Goal: Task Accomplishment & Management: Use online tool/utility

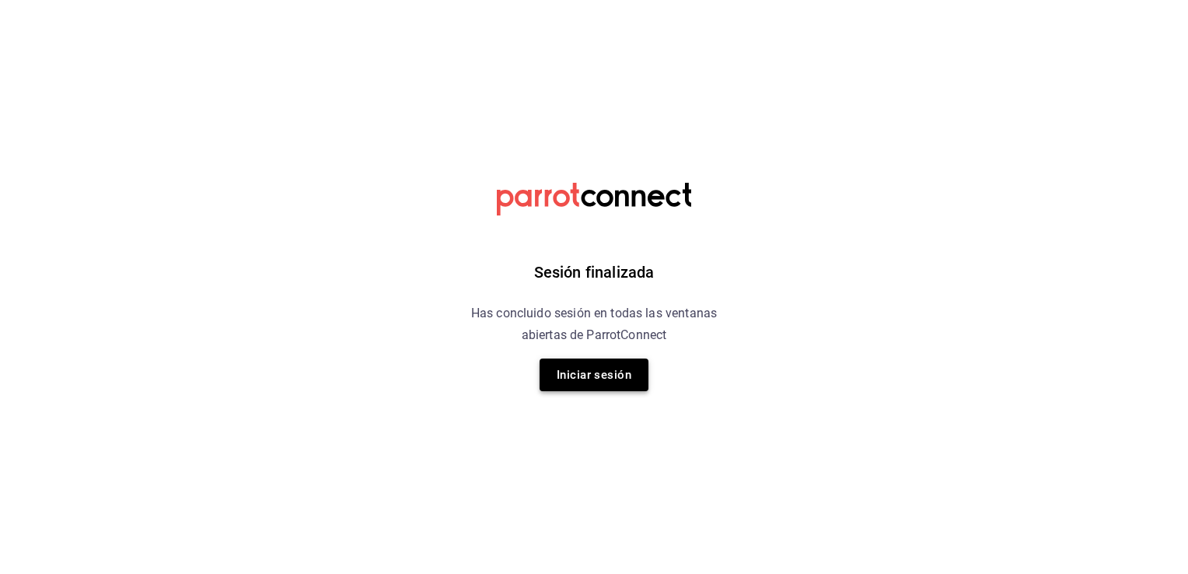
click at [607, 377] on button "Iniciar sesión" at bounding box center [594, 375] width 109 height 33
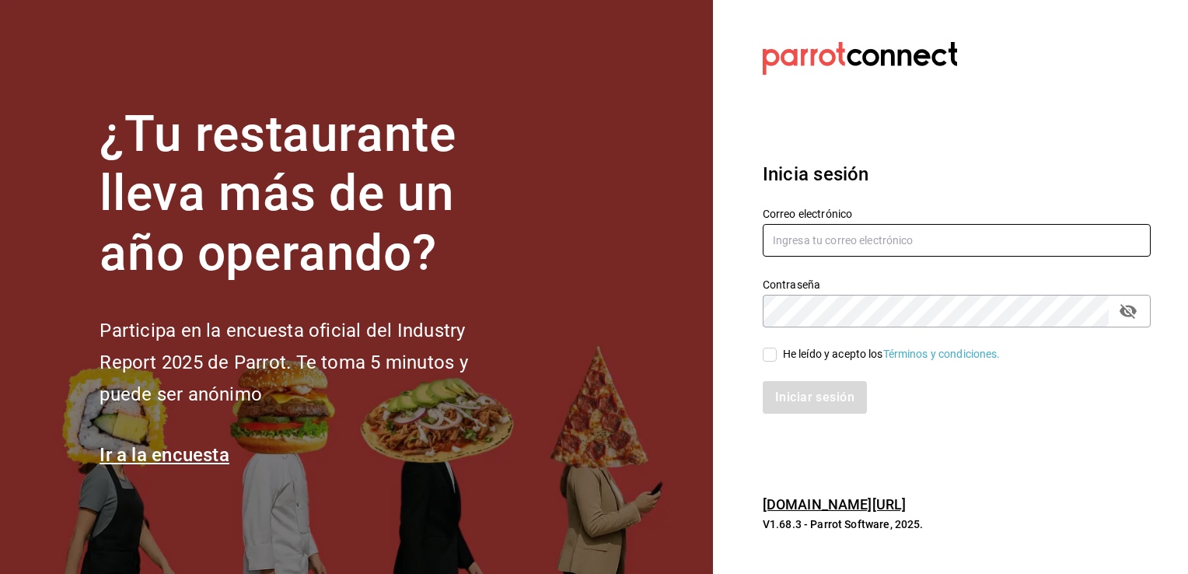
type input "cuerno.cdmx@grupocosteno.com"
click at [775, 352] on input "He leído y acepto los Términos y condiciones." at bounding box center [770, 355] width 14 height 14
checkbox input "true"
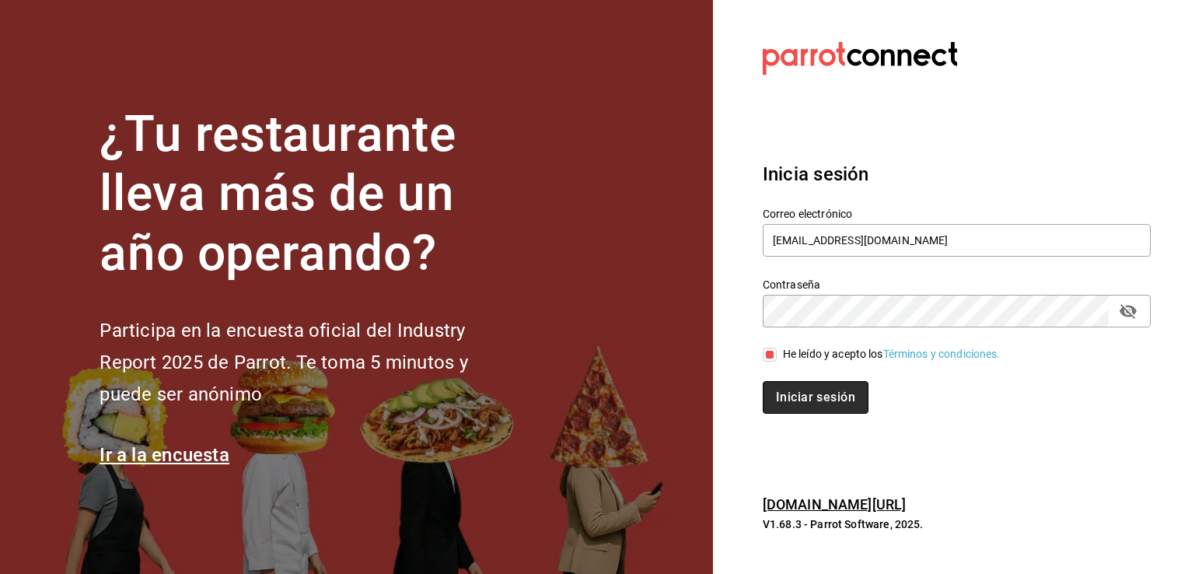
click at [793, 397] on button "Iniciar sesión" at bounding box center [816, 397] width 106 height 33
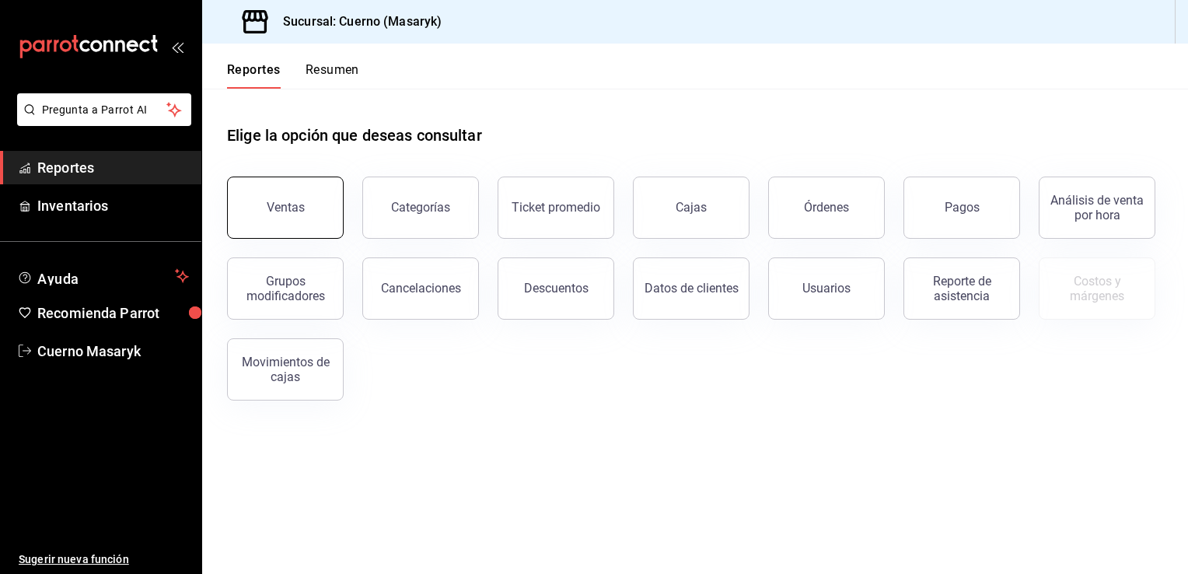
click at [274, 198] on button "Ventas" at bounding box center [285, 208] width 117 height 62
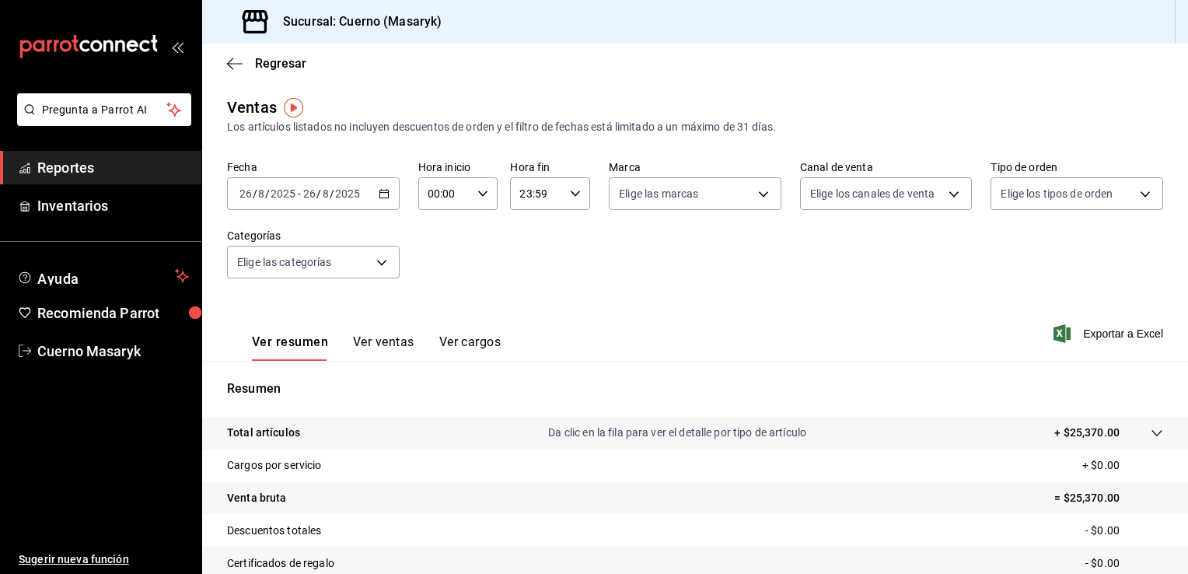
click at [387, 194] on icon "button" at bounding box center [384, 193] width 11 height 11
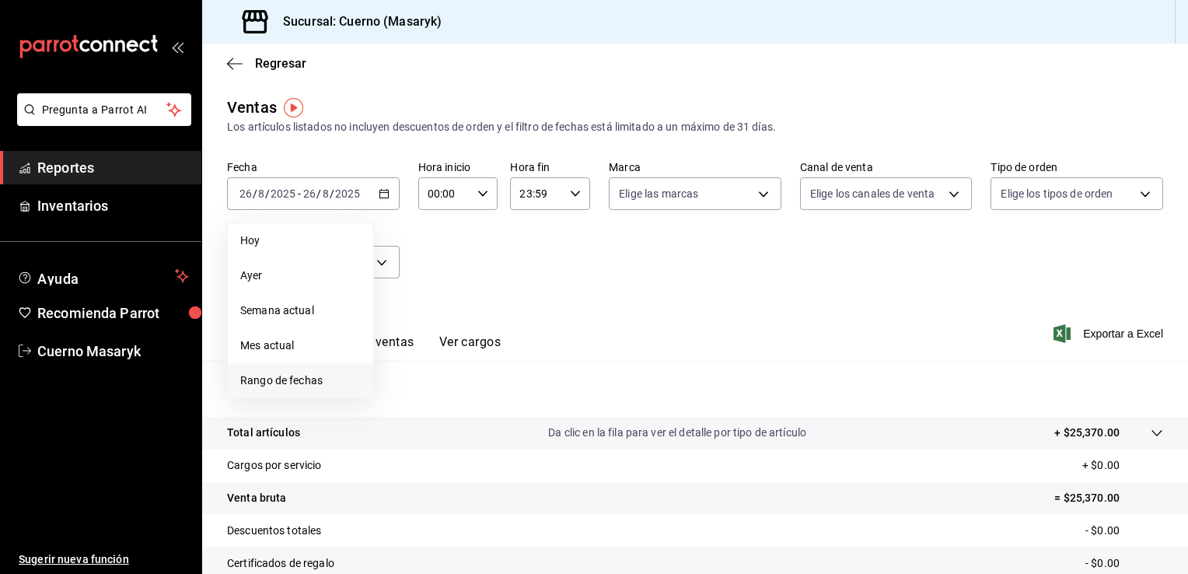
click at [294, 379] on span "Rango de fechas" at bounding box center [300, 381] width 121 height 16
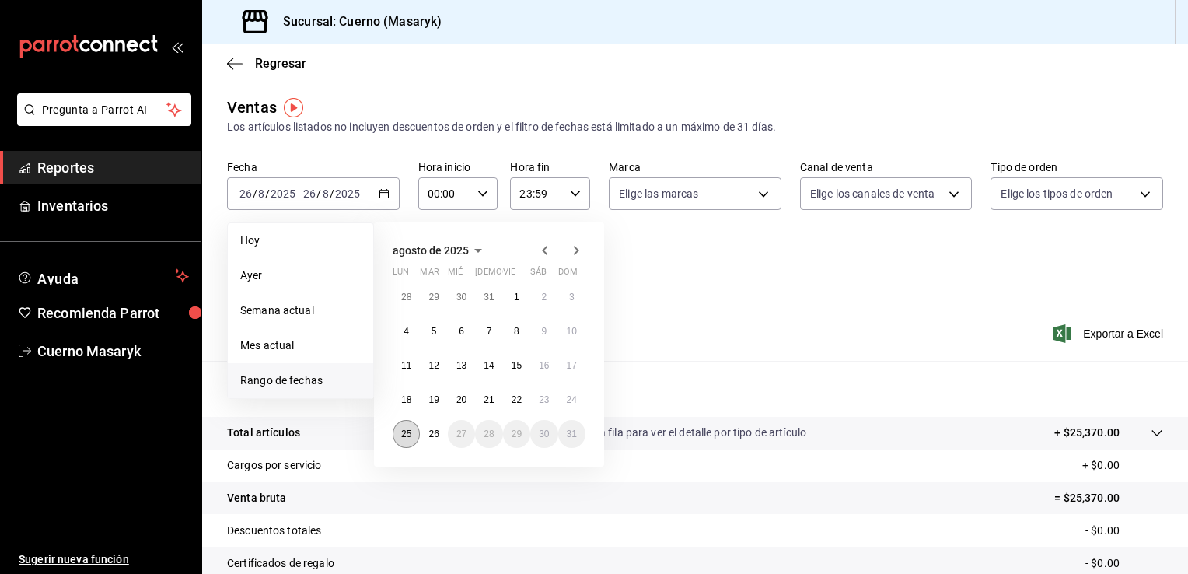
click at [407, 431] on abbr "25" at bounding box center [406, 434] width 10 height 11
click at [439, 436] on button "26" at bounding box center [433, 434] width 27 height 28
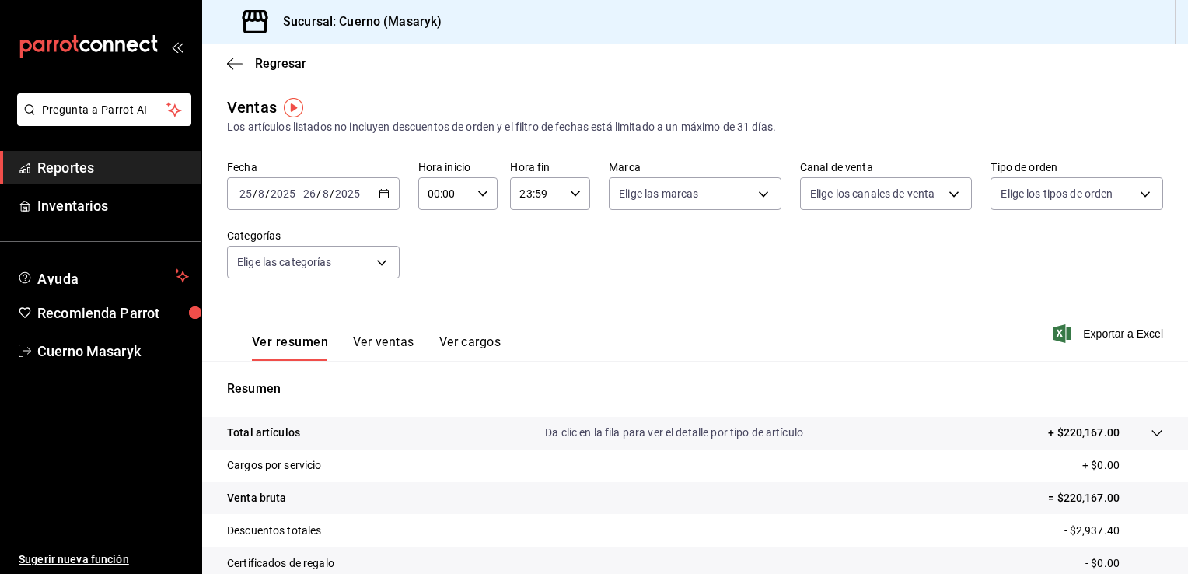
click at [483, 205] on div "00:00 Hora inicio" at bounding box center [458, 193] width 80 height 33
click at [436, 263] on span "05" at bounding box center [436, 263] width 15 height 12
type input "05:00"
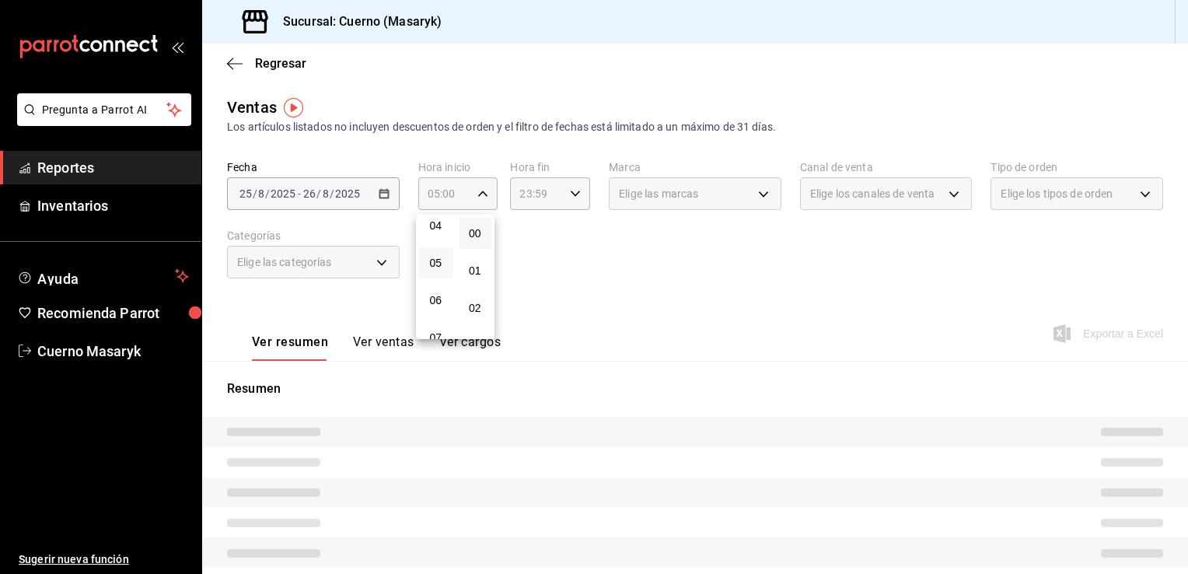
click at [568, 195] on div at bounding box center [594, 287] width 1188 height 574
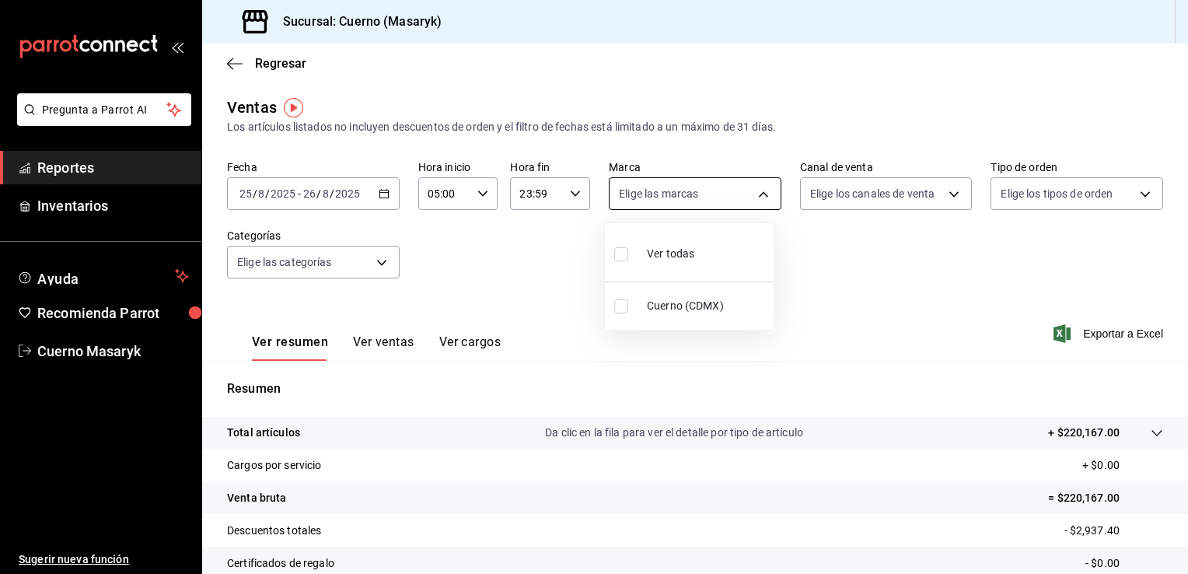
click at [754, 191] on body "Pregunta a Parrot AI Reportes Inventarios Ayuda Recomienda Parrot Cuerno Masary…" at bounding box center [594, 287] width 1188 height 574
click at [712, 306] on span "Cuerno (CDMX)" at bounding box center [707, 306] width 121 height 16
type input "4ea0d660-02b3-4785-bb88-48b5ef6e196c"
checkbox input "true"
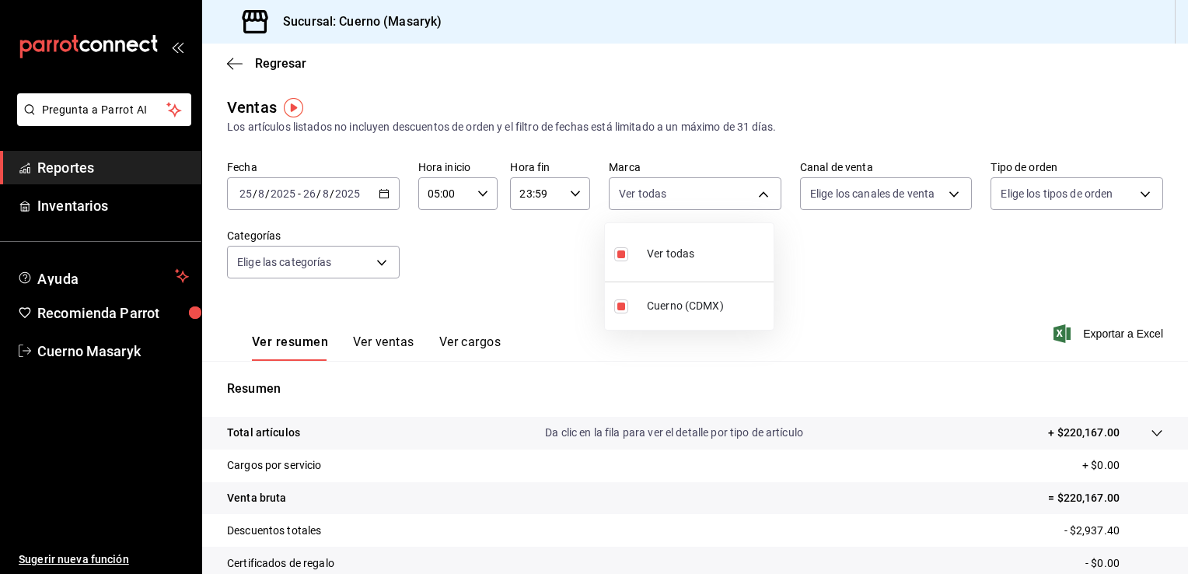
click at [898, 205] on div at bounding box center [594, 287] width 1188 height 574
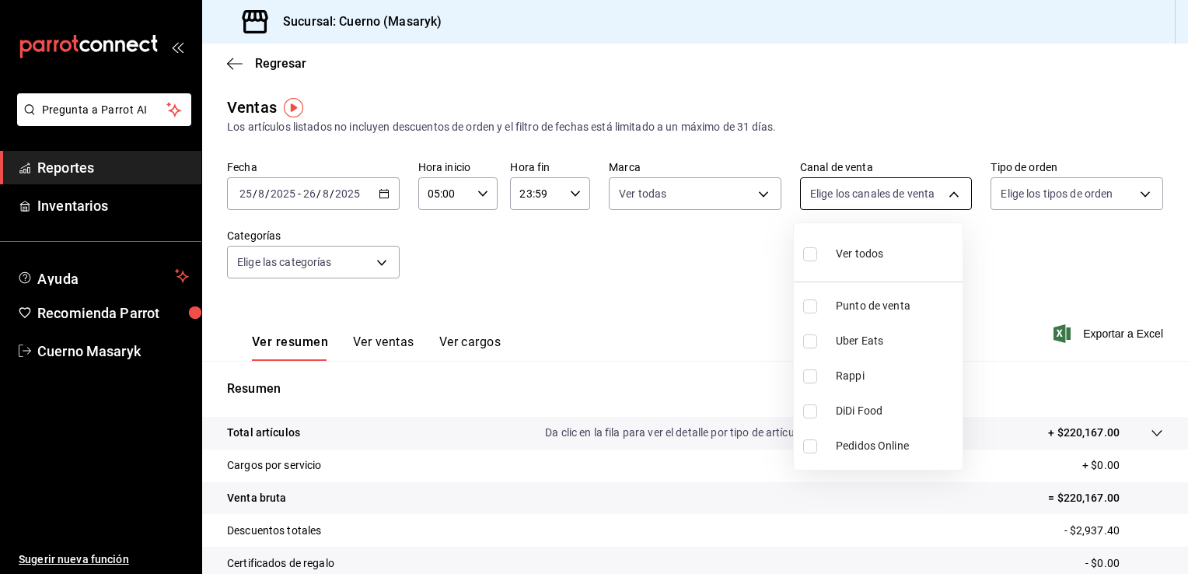
click at [908, 201] on body "Pregunta a Parrot AI Reportes Inventarios Ayuda Recomienda Parrot Cuerno Masary…" at bounding box center [594, 287] width 1188 height 574
click at [887, 257] on li "Ver todos" at bounding box center [878, 252] width 169 height 46
type input "PARROT,UBER_EATS,RAPPI,DIDI_FOOD,ONLINE"
checkbox input "true"
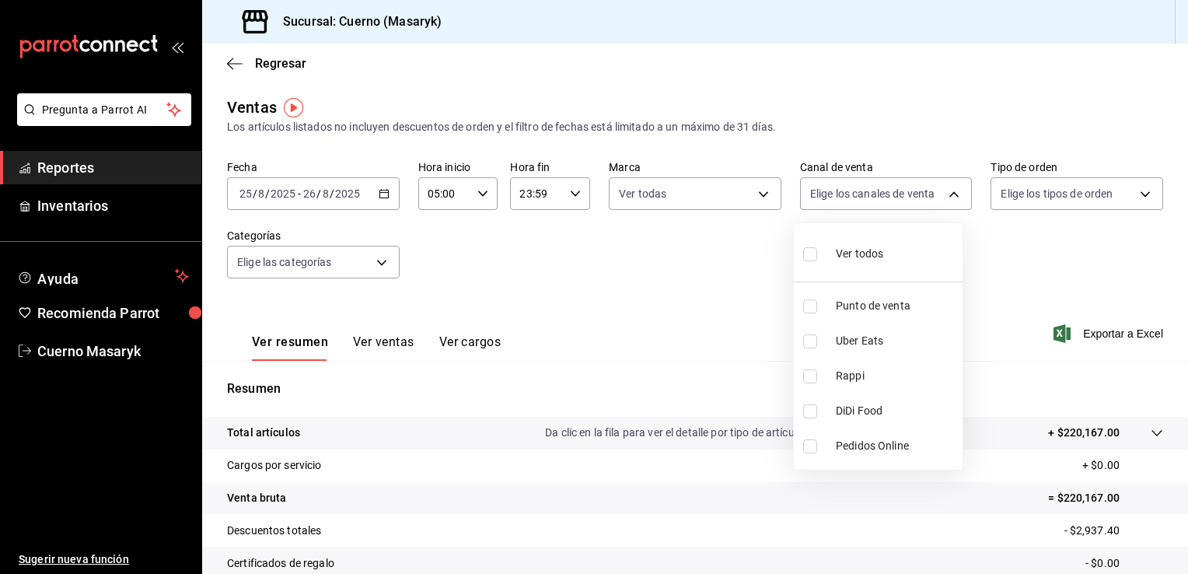
checkbox input "true"
click at [1072, 203] on div at bounding box center [594, 287] width 1188 height 574
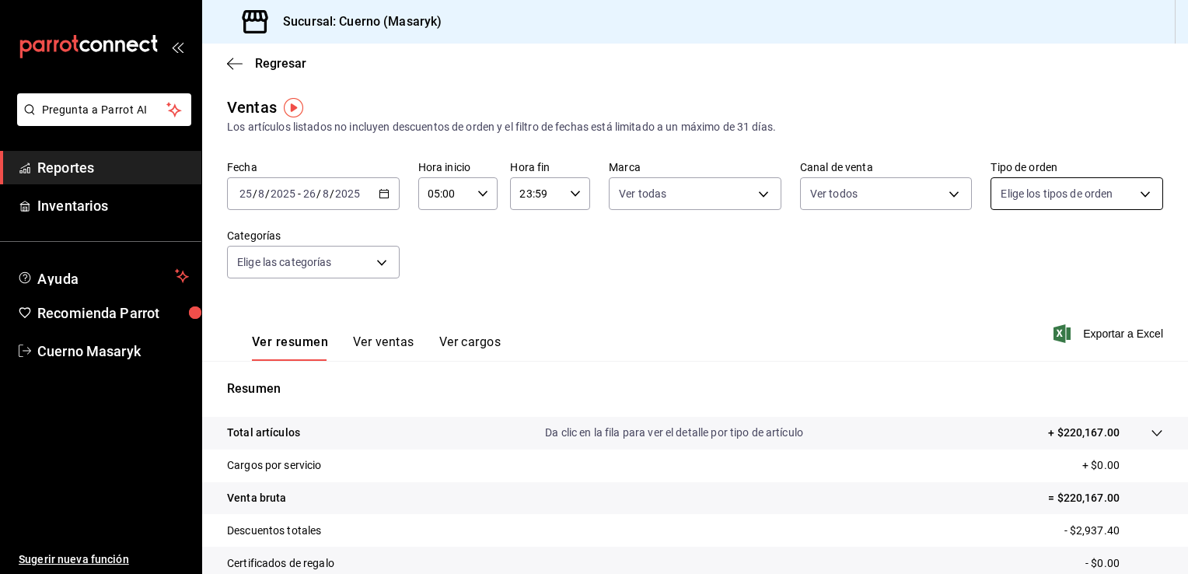
click at [1101, 191] on body "Pregunta a Parrot AI Reportes Inventarios Ayuda Recomienda Parrot Cuerno Masary…" at bounding box center [594, 287] width 1188 height 574
click at [1053, 249] on span "Ver todos" at bounding box center [1047, 254] width 47 height 16
type input "d8208262-291b-4595-bbfa-ed1e8660efdb,73ecdc8a-b505-4242-b24a-d5f1595b9b0a,EXTER…"
checkbox input "true"
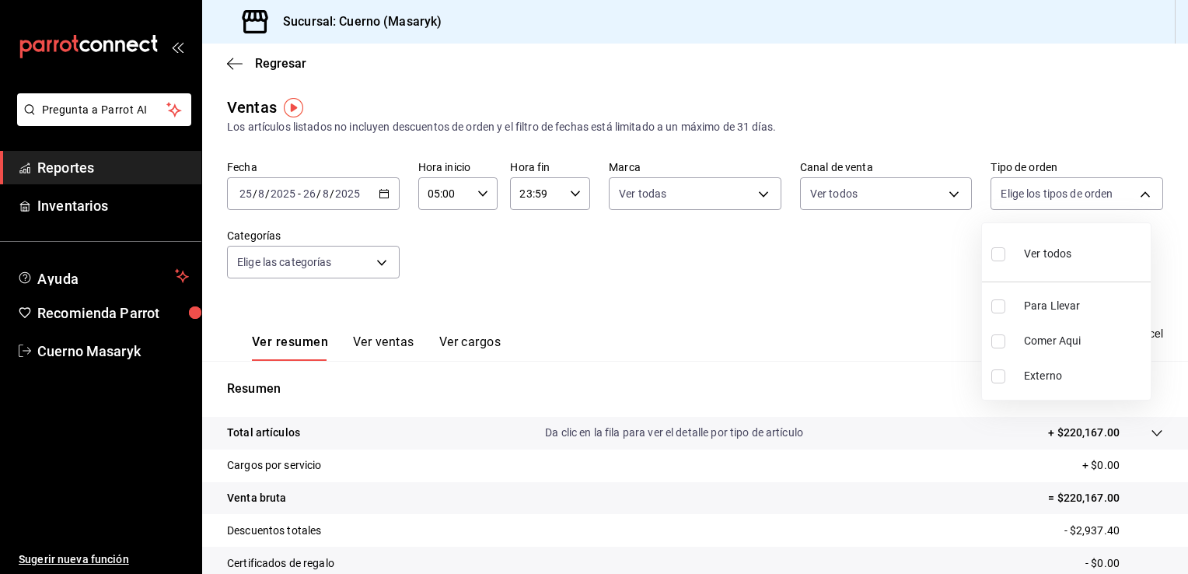
checkbox input "true"
click at [383, 260] on div at bounding box center [594, 287] width 1188 height 574
click at [383, 260] on body "Pregunta a Parrot AI Reportes Inventarios Ayuda Recomienda Parrot Cuerno Masary…" at bounding box center [594, 287] width 1188 height 574
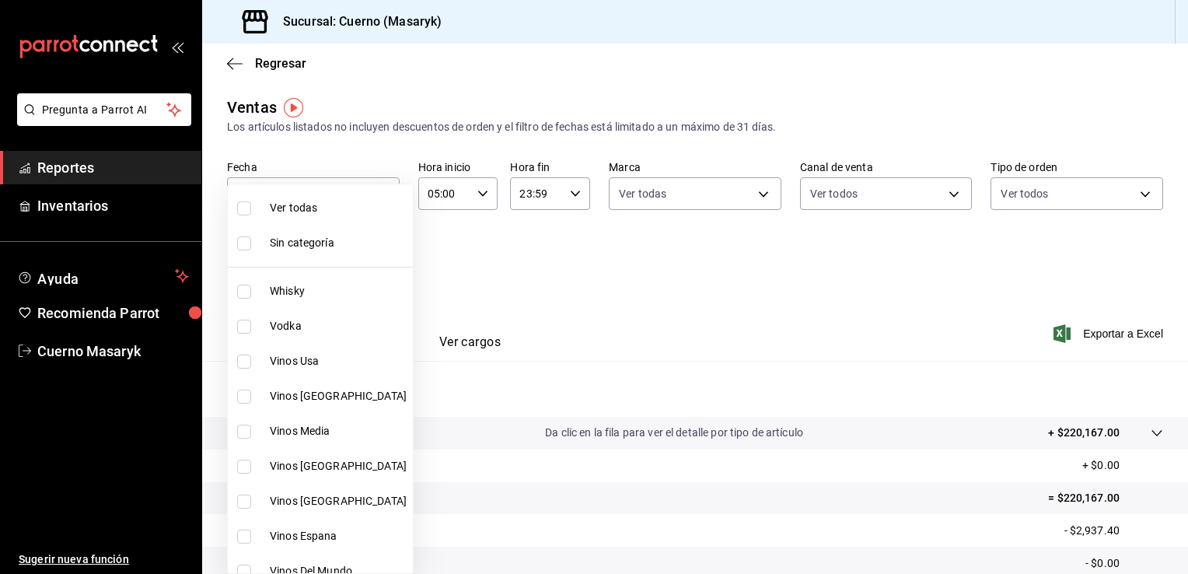
click at [359, 205] on span "Ver todas" at bounding box center [338, 208] width 137 height 16
type input "c67b51a2-384c-483e-a5be-40afd3eac247,ec1a4520-4a99-4810-921e-4abf40ebc8c6,cd2d5…"
checkbox input "true"
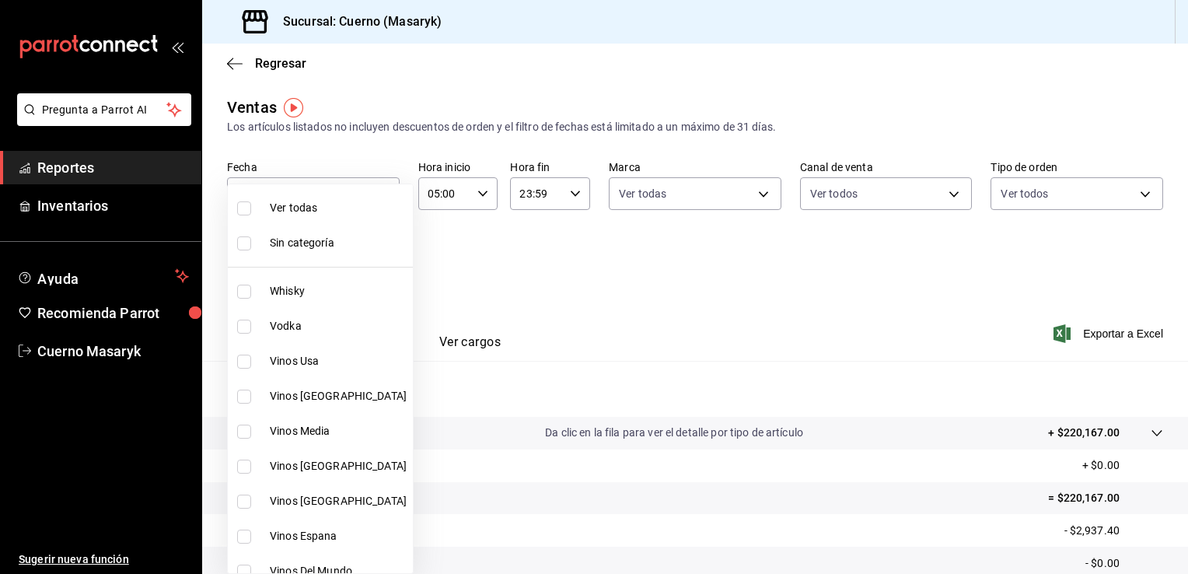
checkbox input "true"
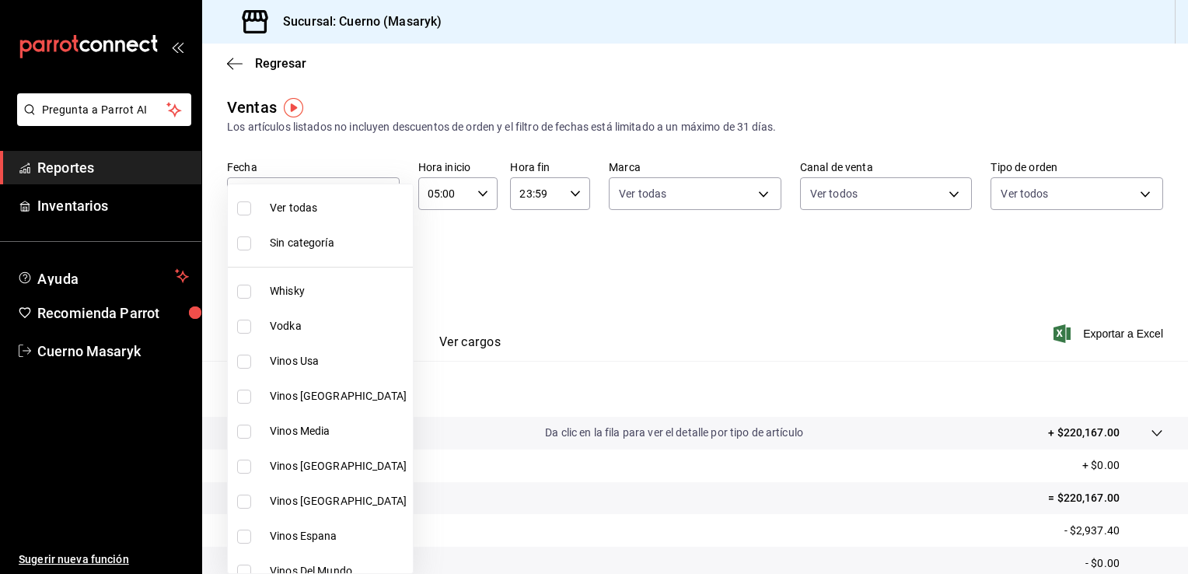
checkbox input "true"
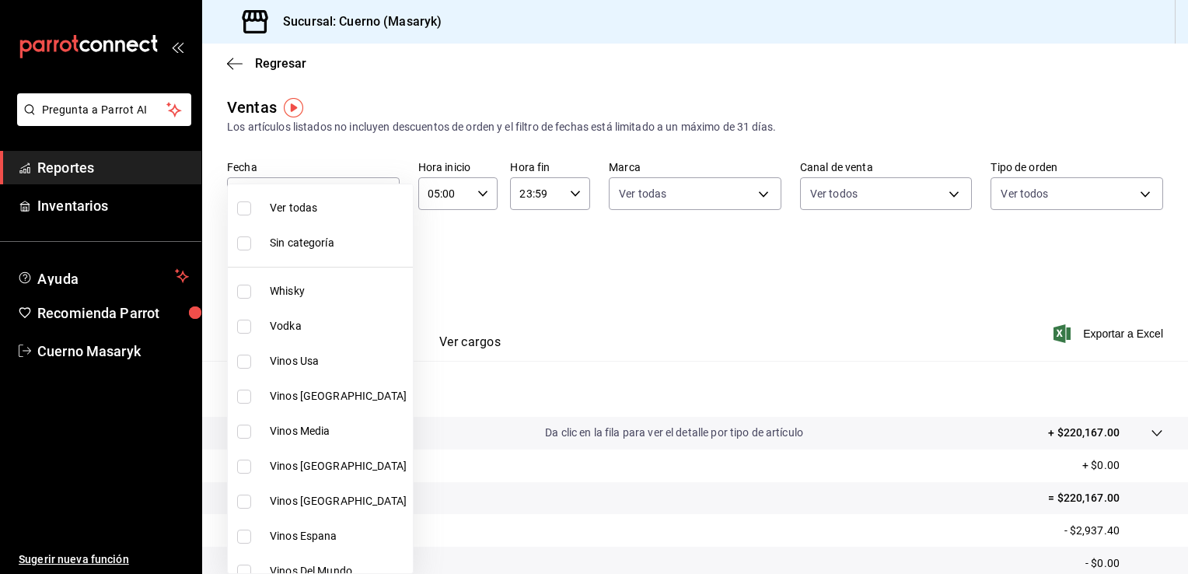
checkbox input "true"
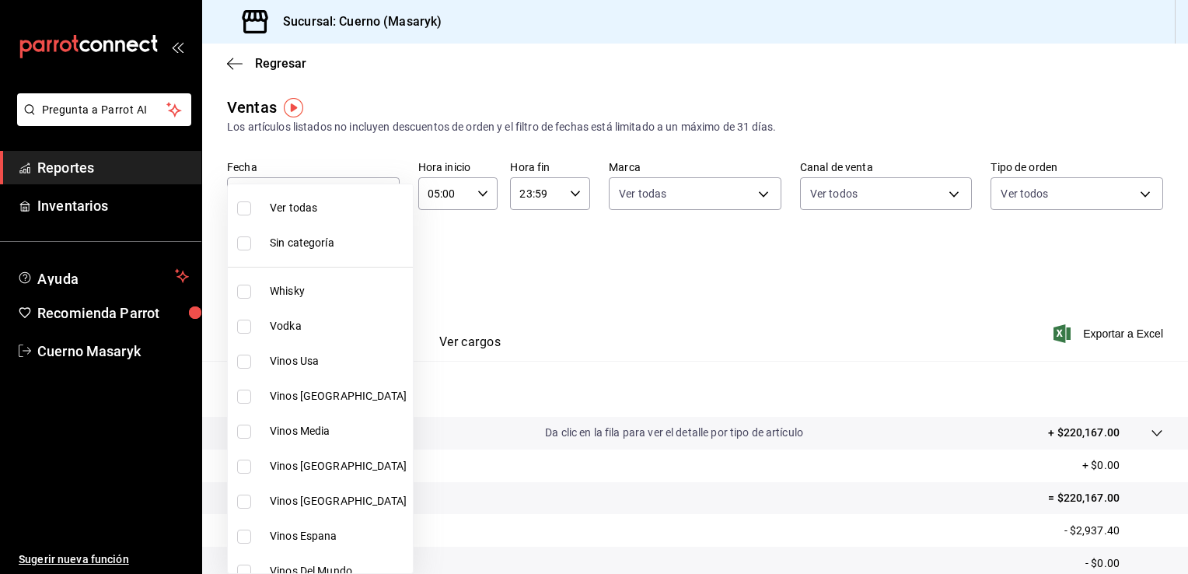
checkbox input "true"
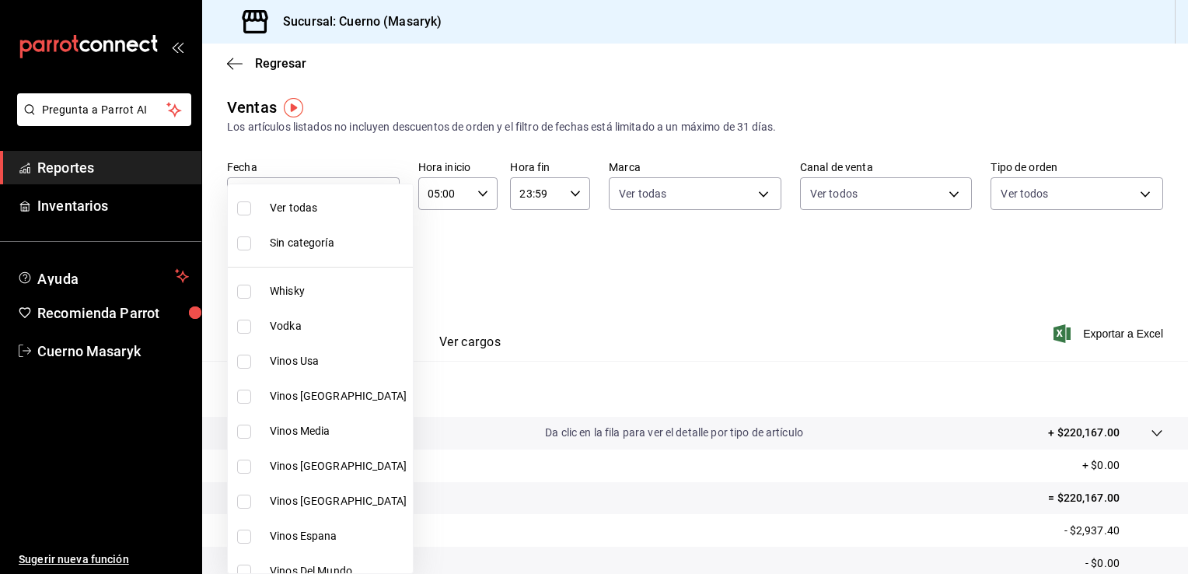
checkbox input "true"
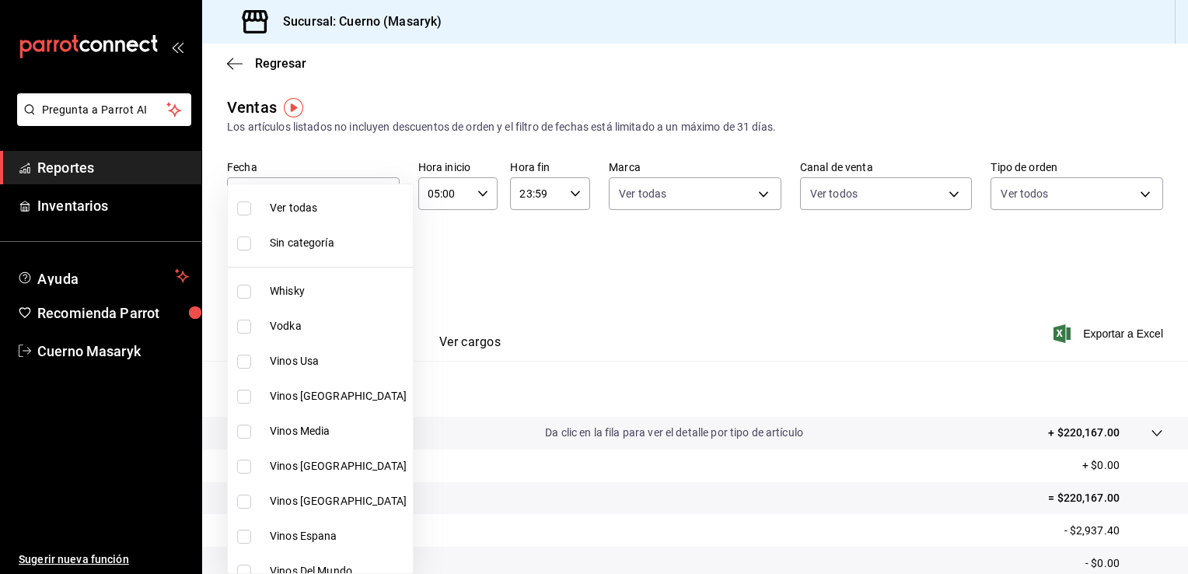
checkbox input "true"
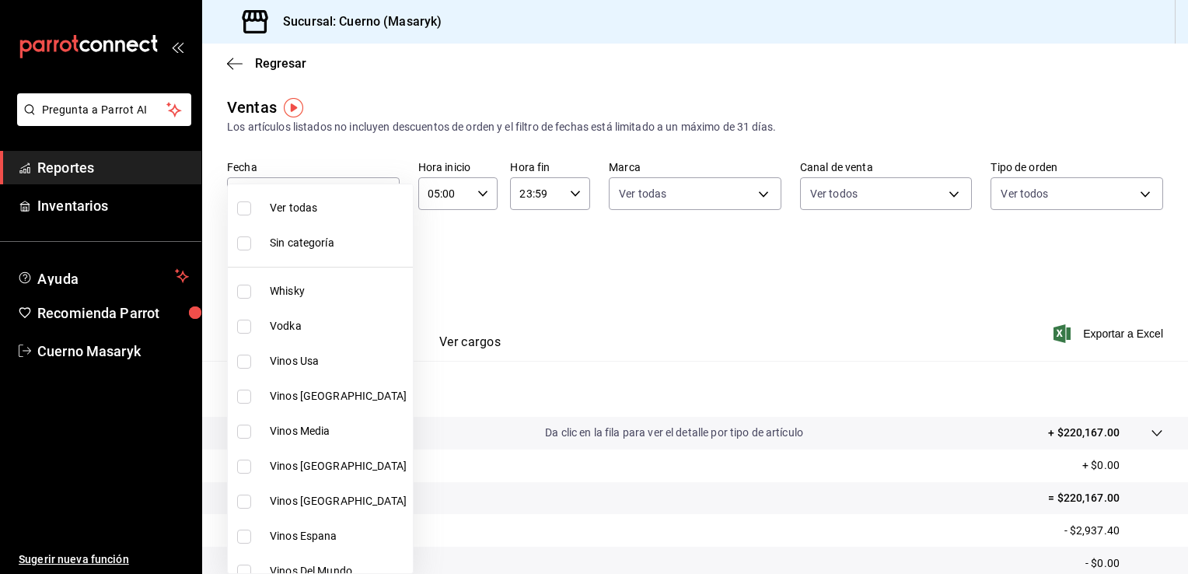
checkbox input "true"
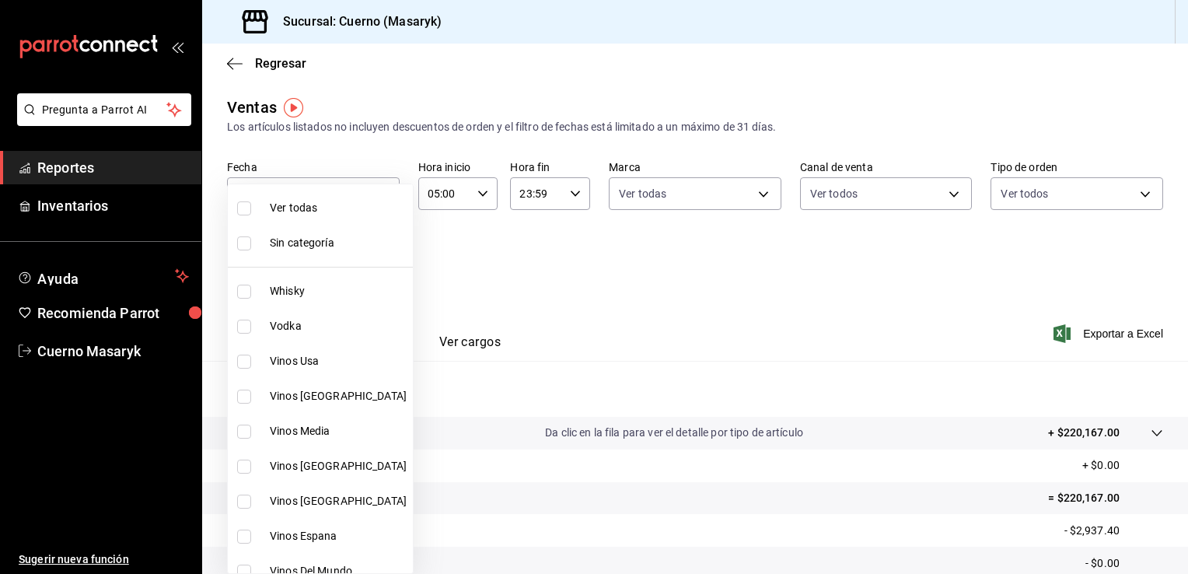
checkbox input "true"
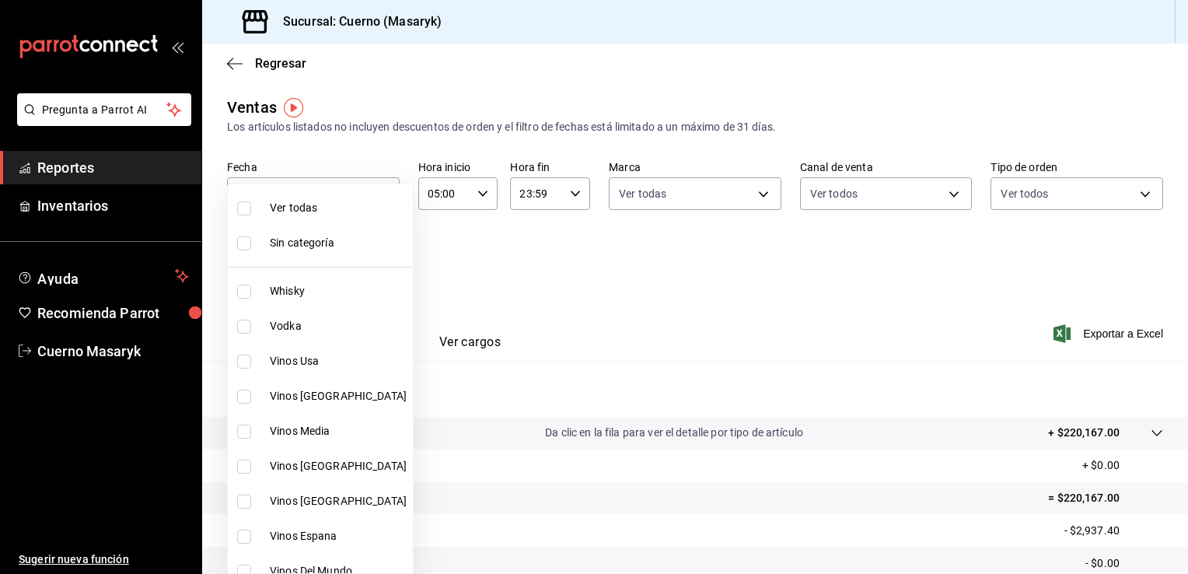
checkbox input "true"
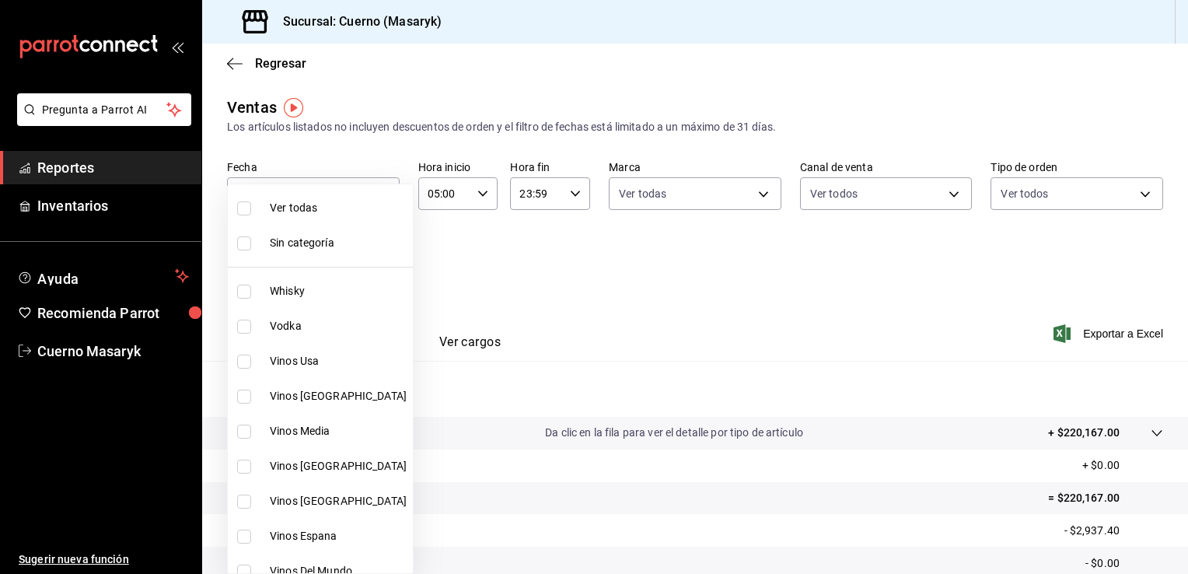
checkbox input "true"
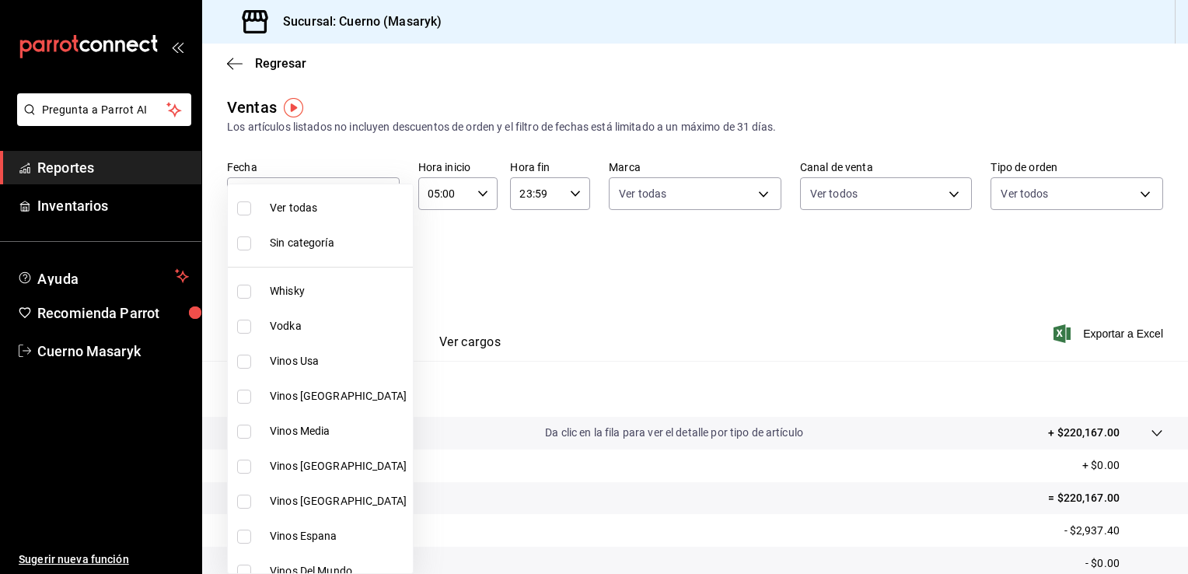
checkbox input "true"
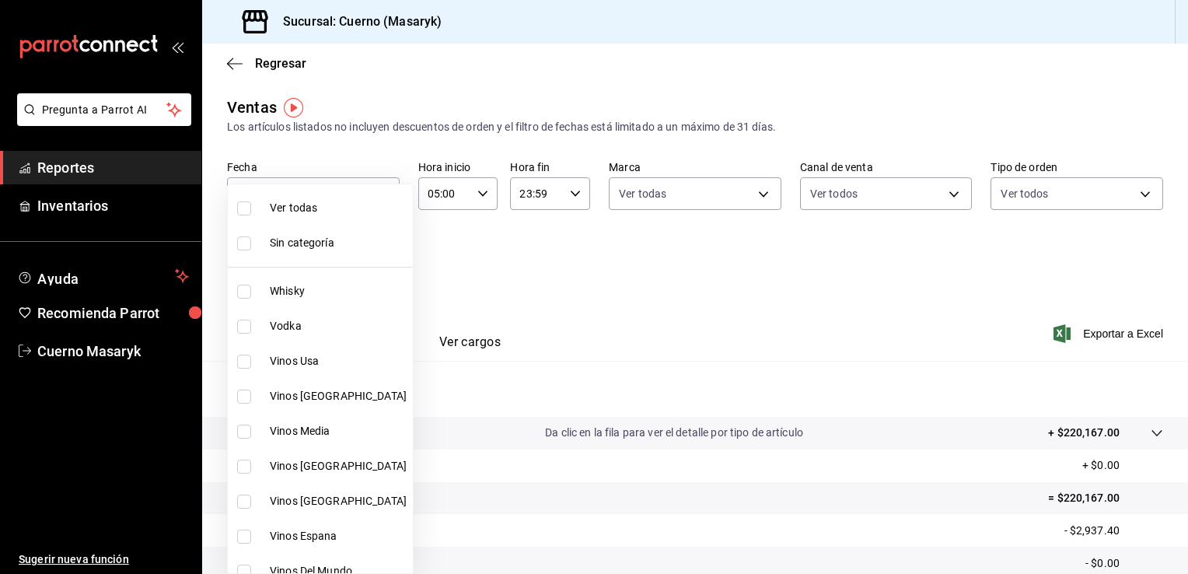
checkbox input "true"
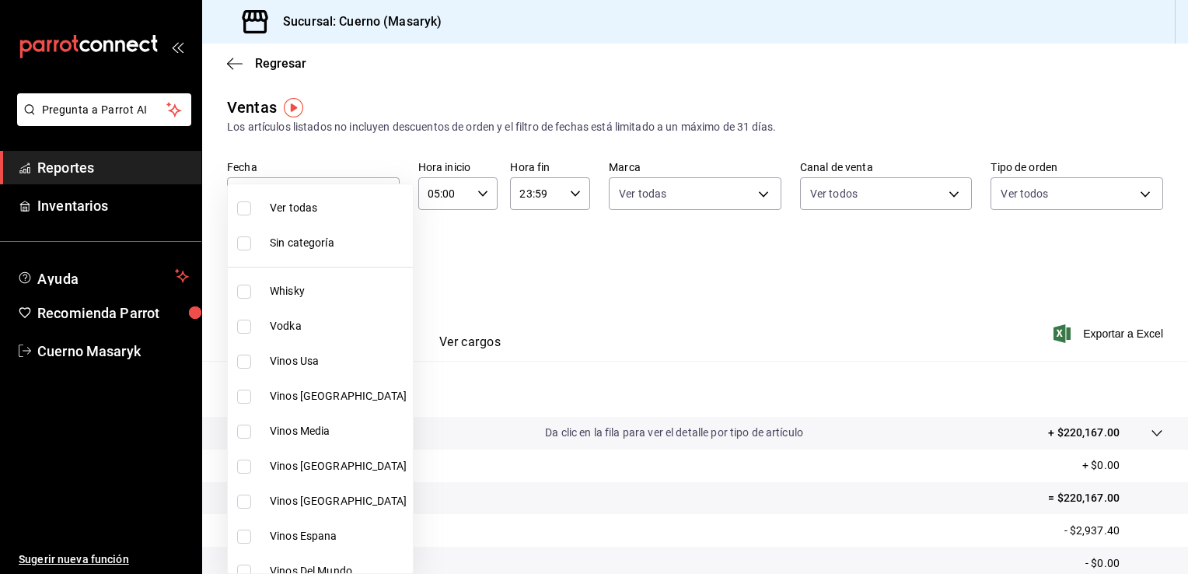
checkbox input "true"
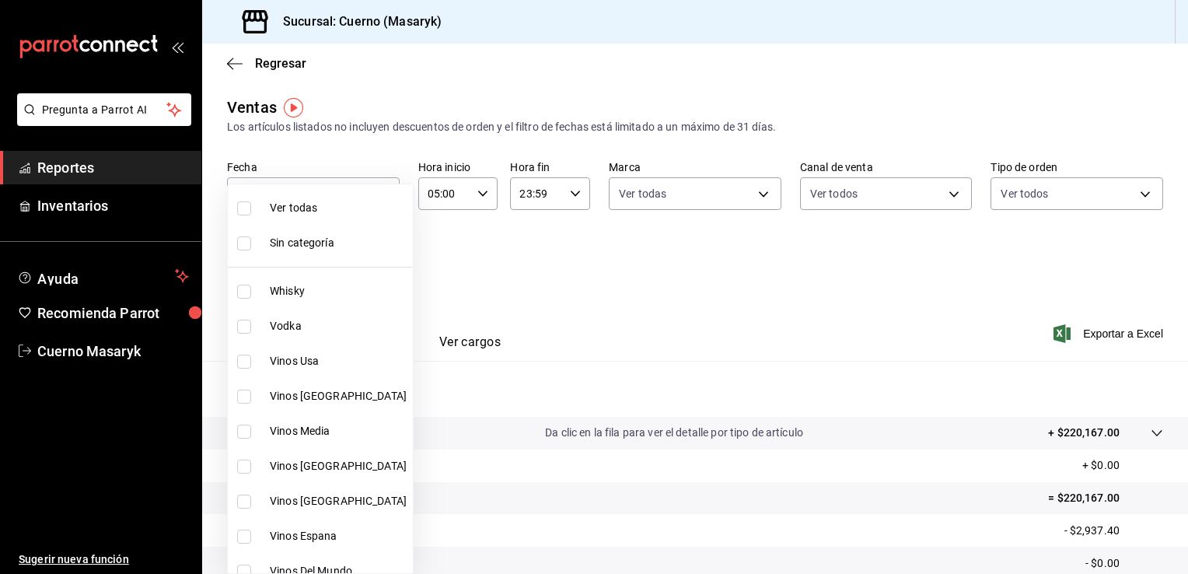
checkbox input "true"
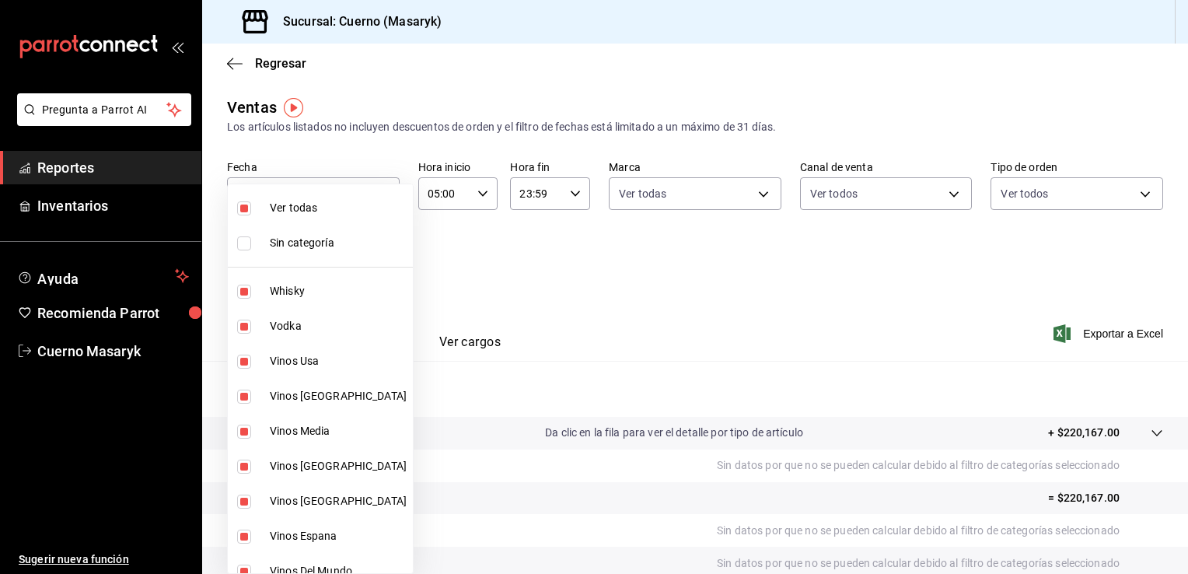
click at [541, 287] on div at bounding box center [594, 287] width 1188 height 574
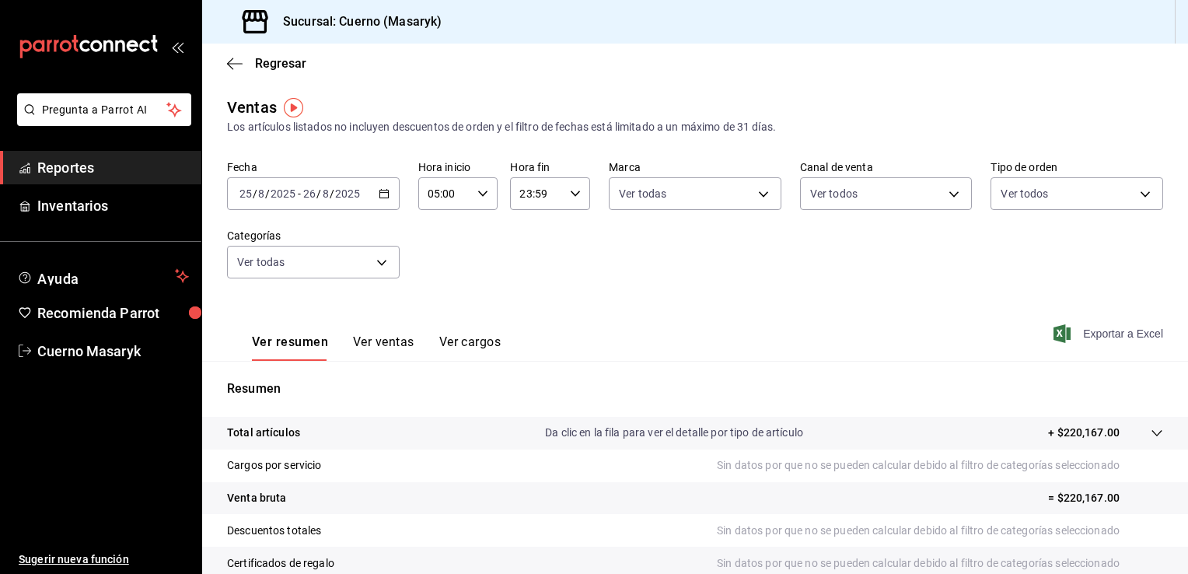
click at [1101, 339] on span "Exportar a Excel" at bounding box center [1110, 333] width 107 height 19
